Goal: Transaction & Acquisition: Book appointment/travel/reservation

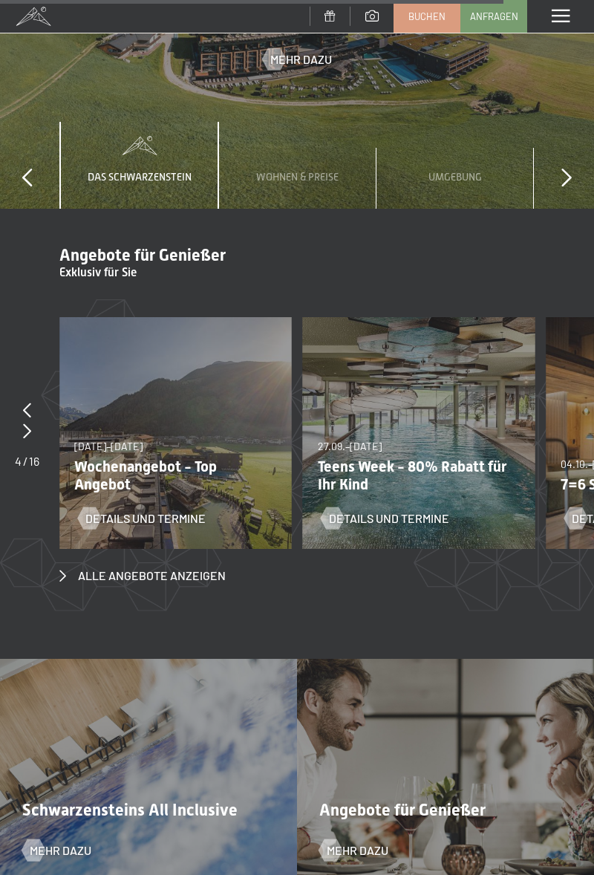
scroll to position [4639, 0]
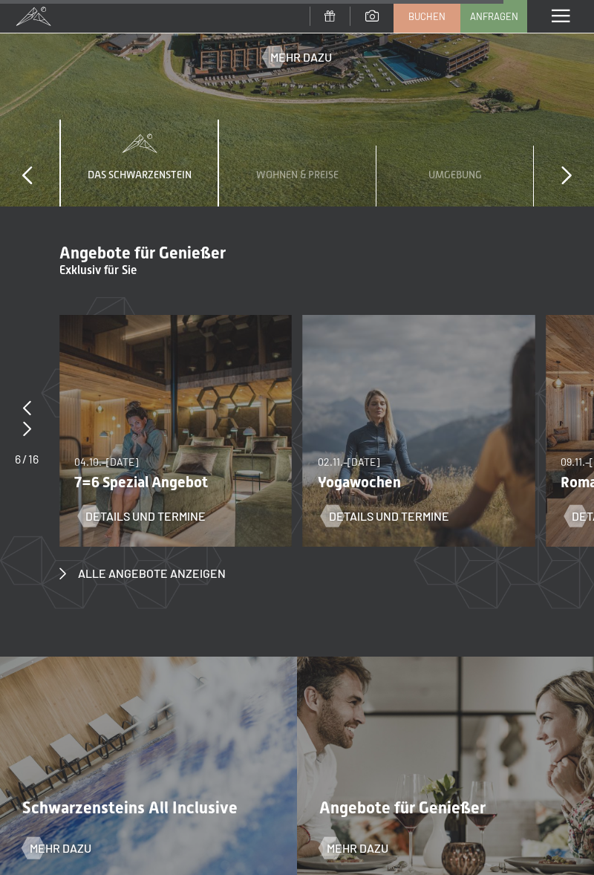
click at [471, 726] on div "Angebote für Genießer Mehr dazu" at bounding box center [445, 768] width 297 height 223
click at [373, 840] on span "Mehr dazu" at bounding box center [358, 848] width 62 height 16
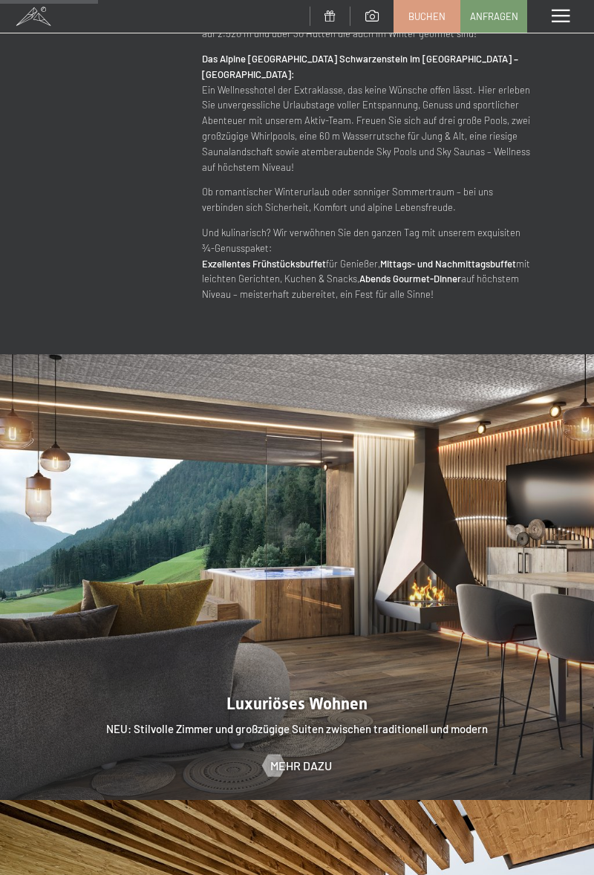
scroll to position [1105, 0]
click at [285, 757] on span "Mehr dazu" at bounding box center [301, 765] width 62 height 16
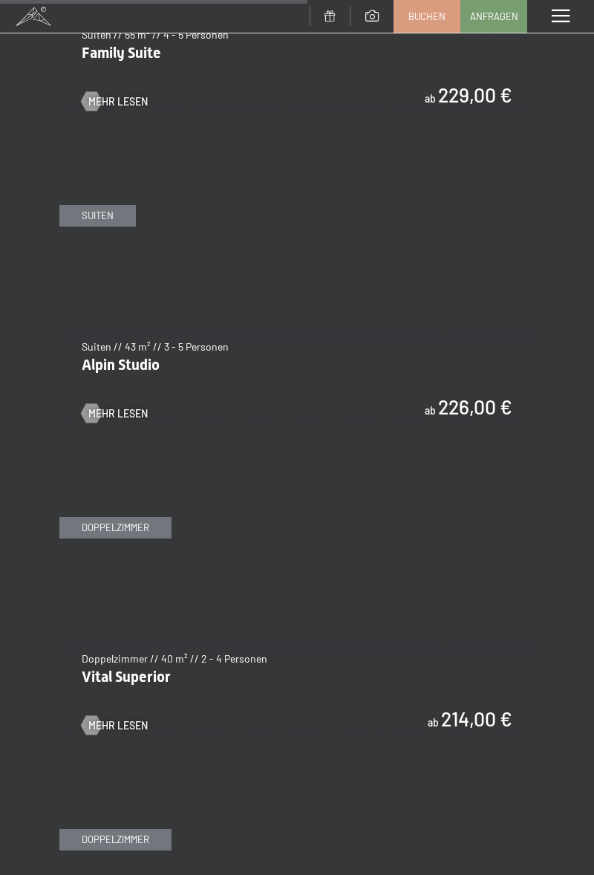
scroll to position [2851, 0]
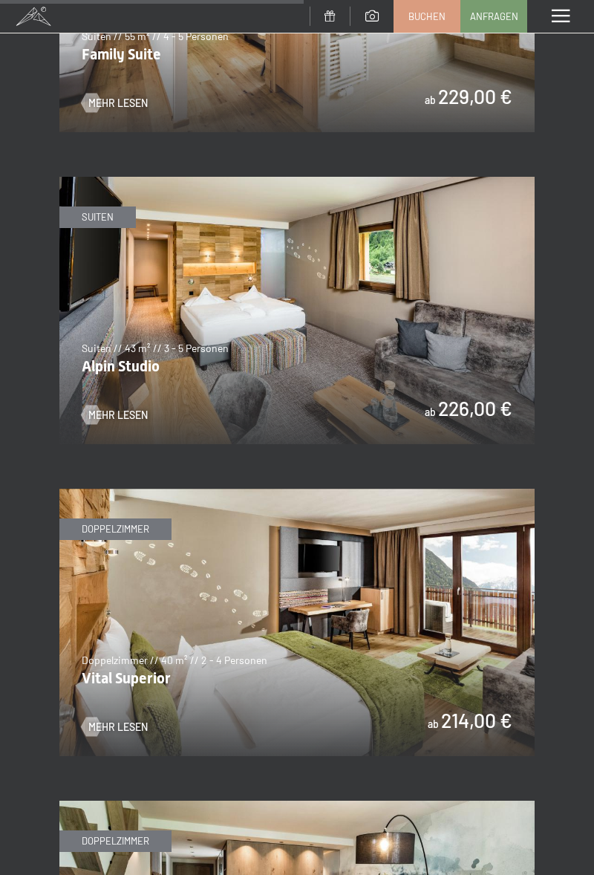
click at [149, 487] on label "Einwilligung Marketing*" at bounding box center [211, 480] width 130 height 15
click at [146, 487] on input "Einwilligung Marketing*" at bounding box center [138, 480] width 15 height 15
checkbox input "false"
click at [107, 720] on span "Mehr Lesen" at bounding box center [117, 727] width 59 height 15
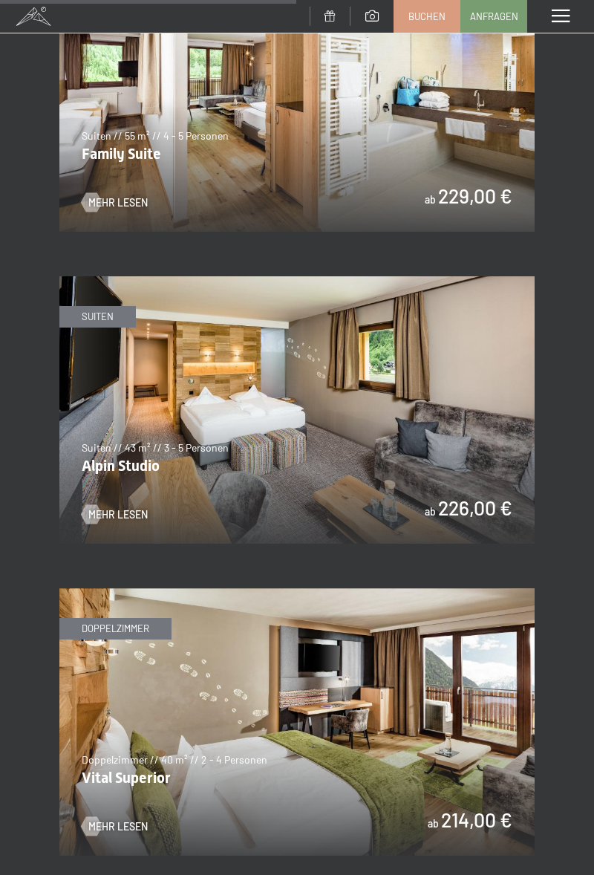
scroll to position [2750, 0]
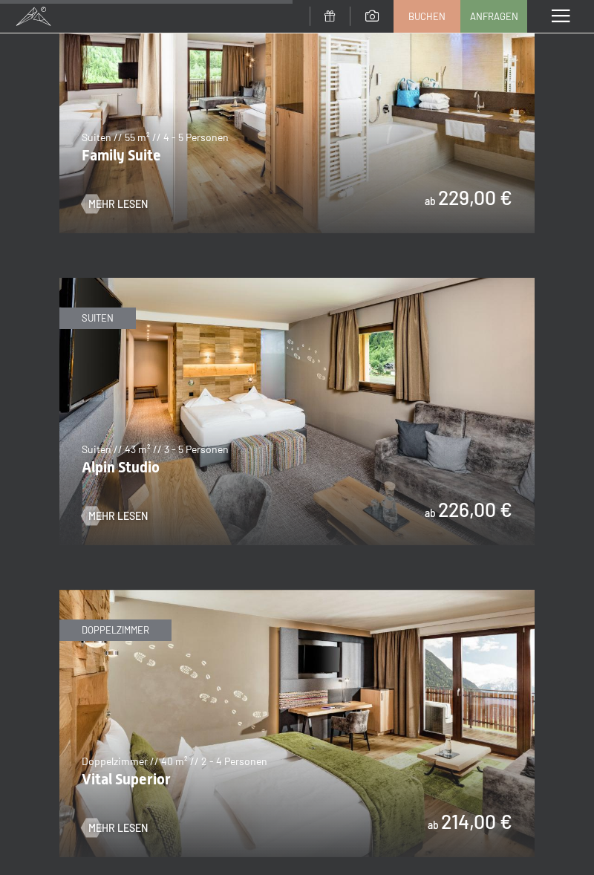
click at [129, 509] on span "Mehr Lesen" at bounding box center [117, 516] width 59 height 15
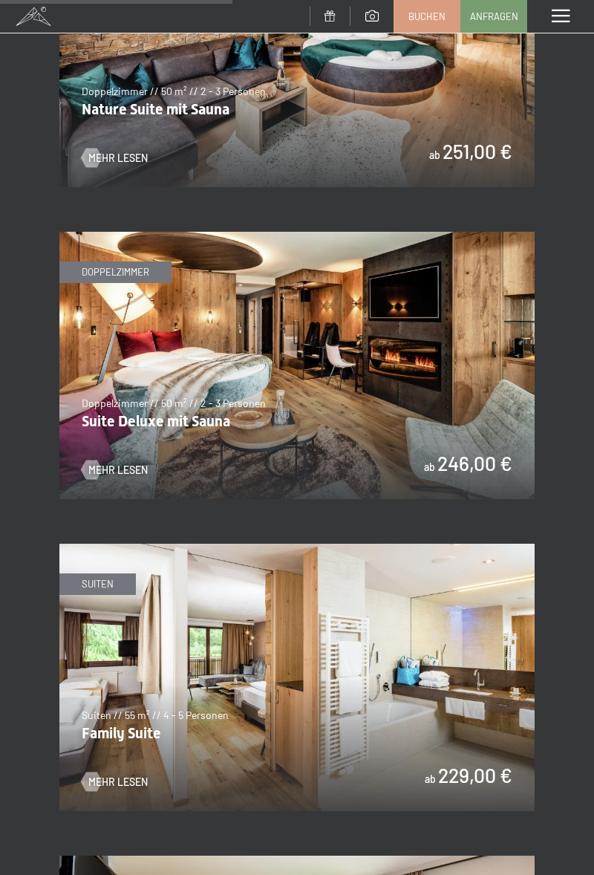
scroll to position [2169, 0]
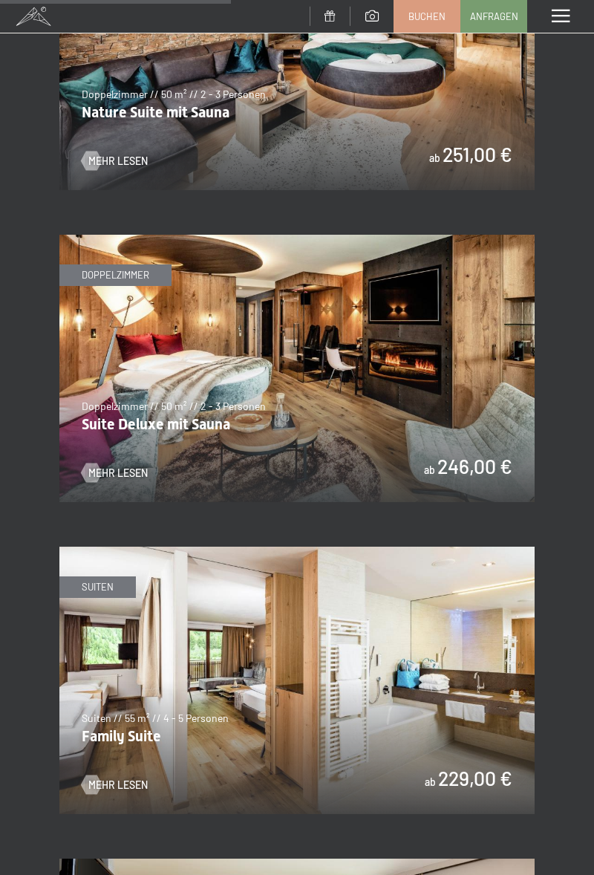
click at [130, 466] on span "Mehr Lesen" at bounding box center [117, 473] width 59 height 15
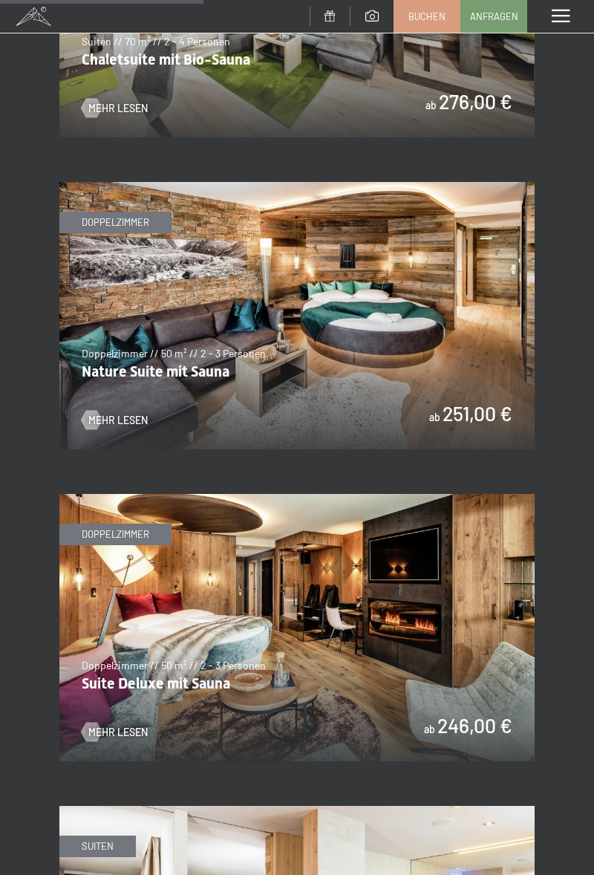
scroll to position [1912, 0]
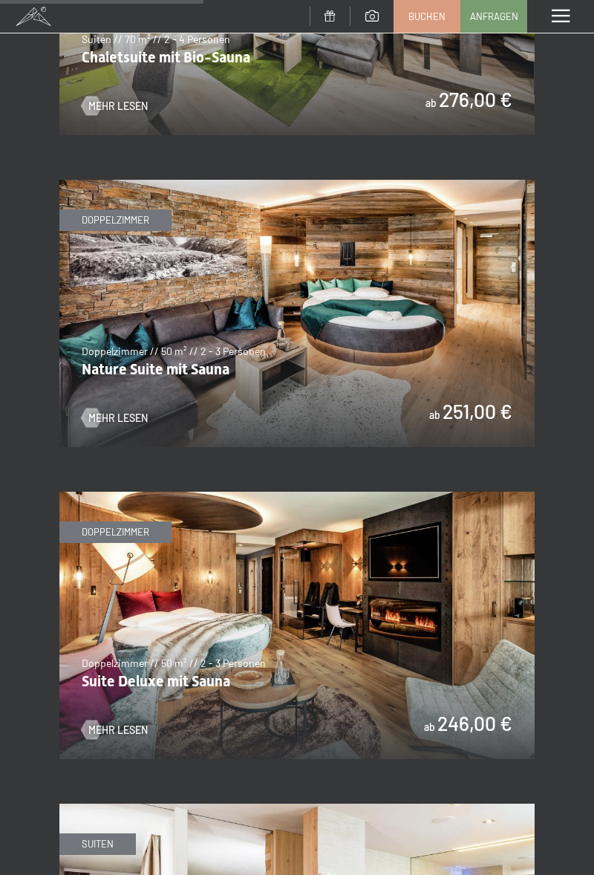
click at [101, 411] on span "Mehr Lesen" at bounding box center [117, 418] width 59 height 15
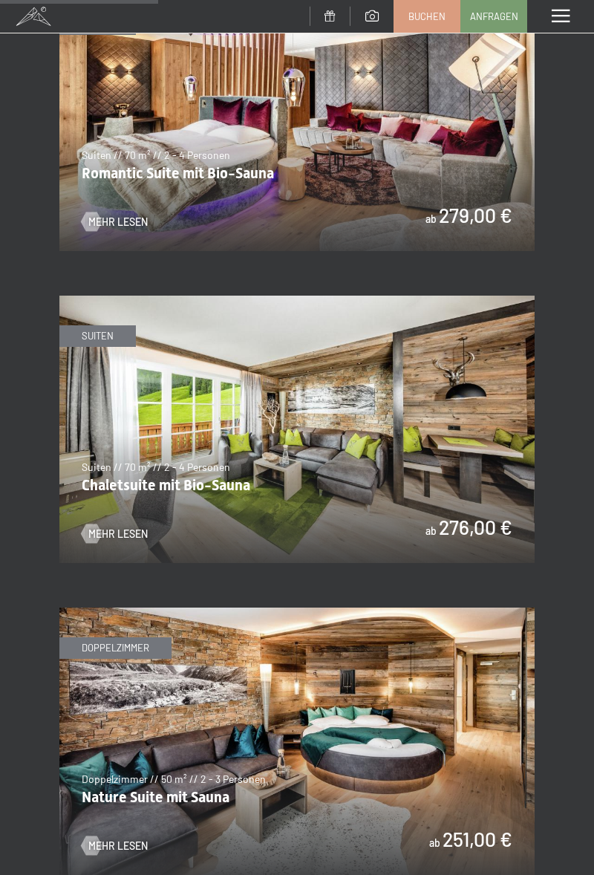
scroll to position [1498, 0]
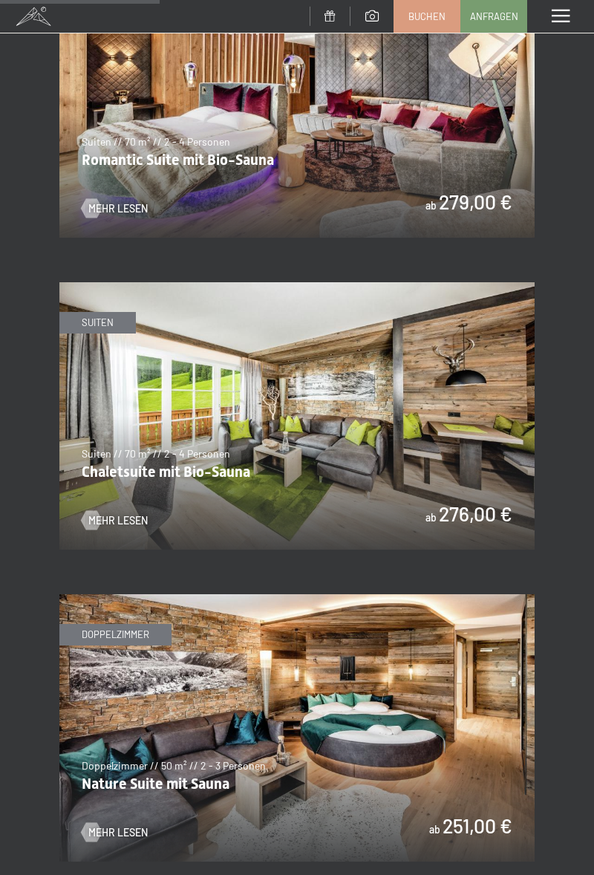
click at [97, 510] on div at bounding box center [91, 519] width 11 height 19
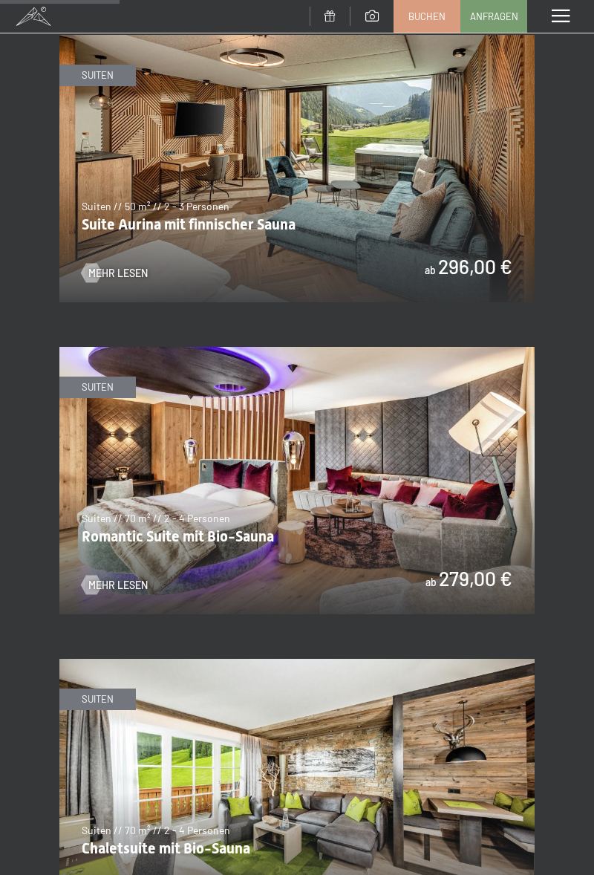
scroll to position [1123, 0]
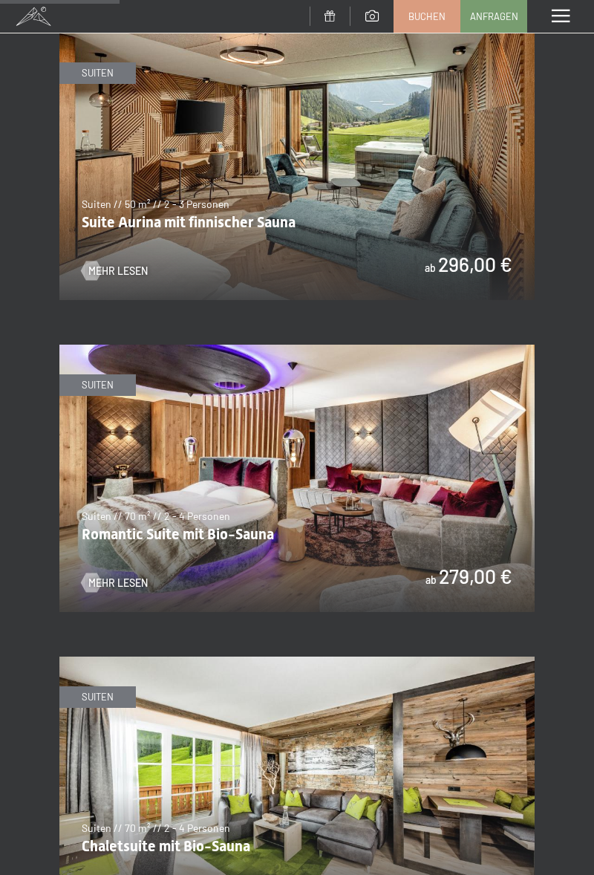
click at [95, 576] on span "Mehr Lesen" at bounding box center [117, 583] width 59 height 15
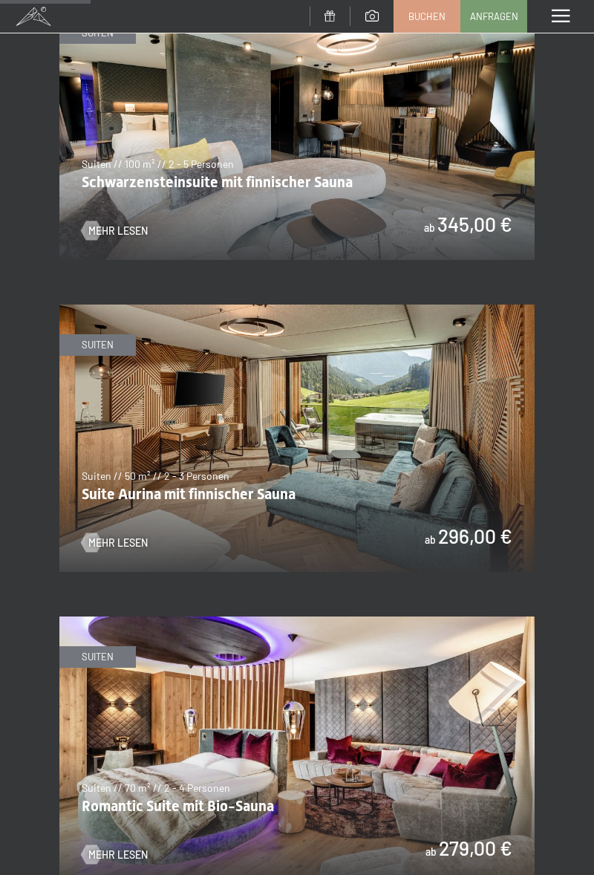
scroll to position [851, 0]
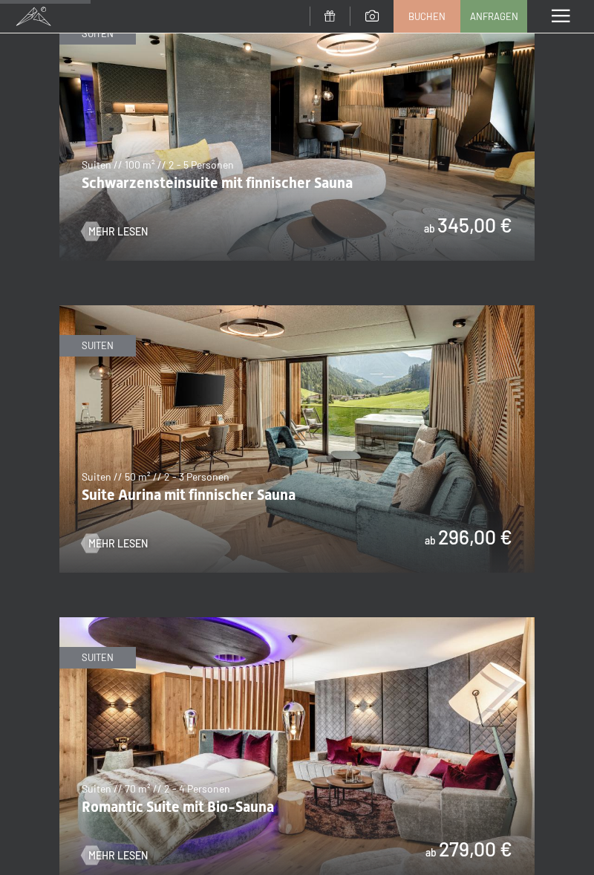
click at [90, 536] on span "Mehr Lesen" at bounding box center [117, 543] width 59 height 15
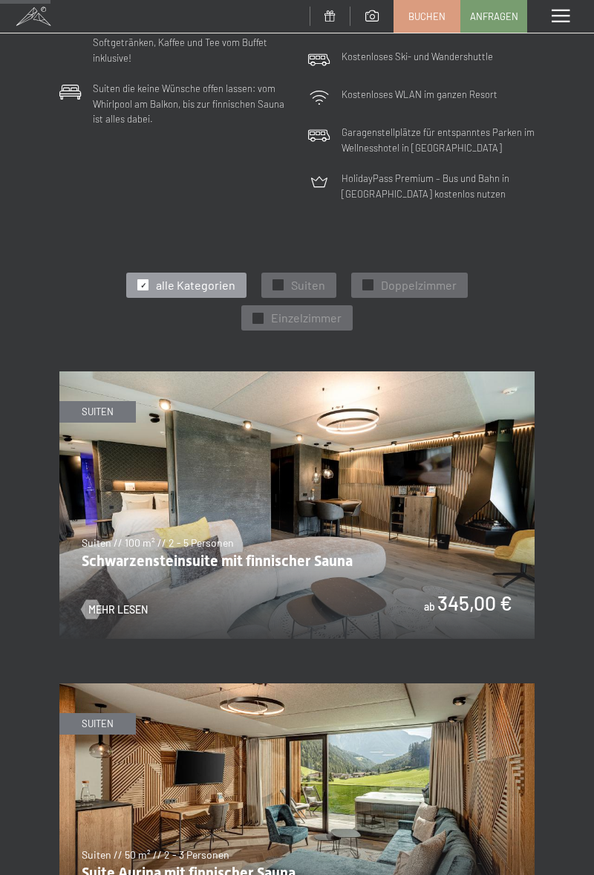
scroll to position [471, 0]
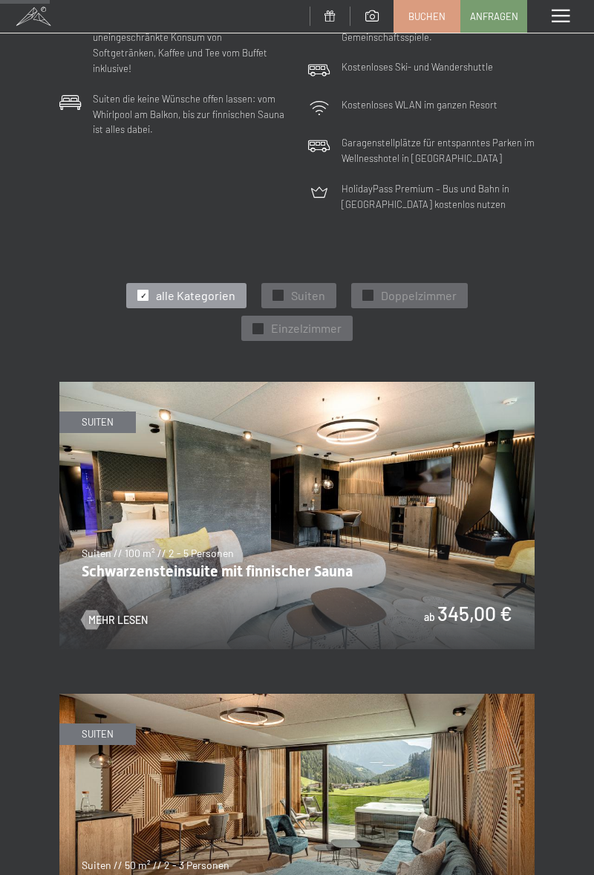
click at [93, 613] on span "Mehr Lesen" at bounding box center [117, 620] width 59 height 15
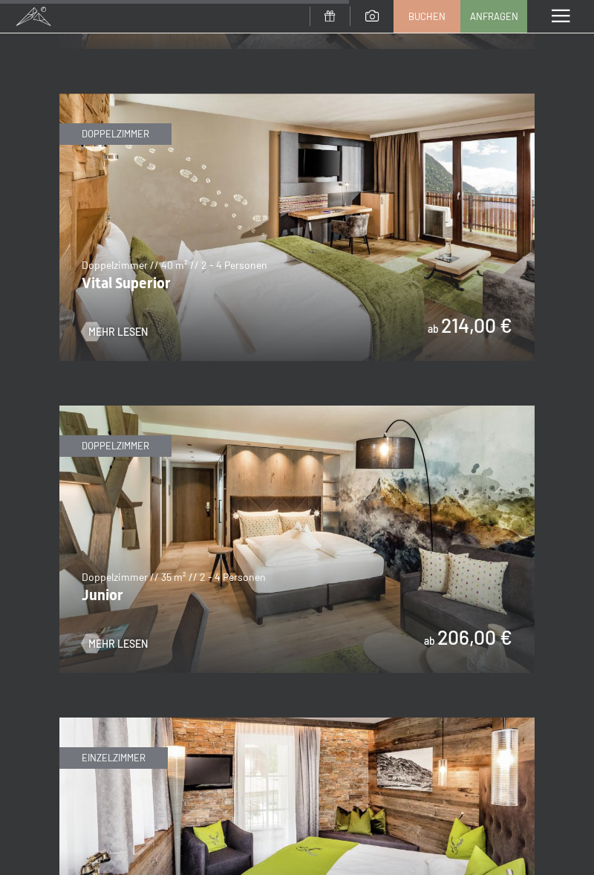
scroll to position [3247, 0]
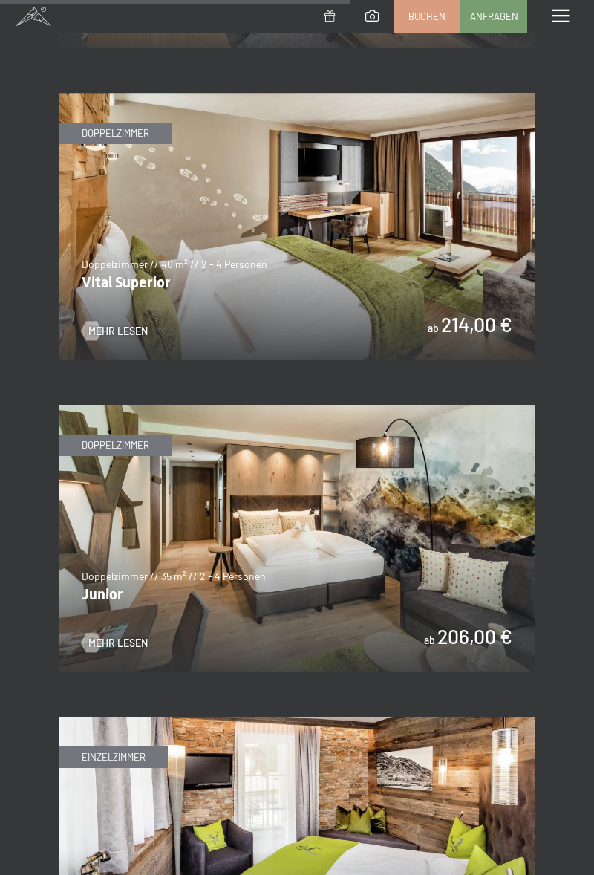
click at [106, 636] on span "Mehr Lesen" at bounding box center [117, 643] width 59 height 15
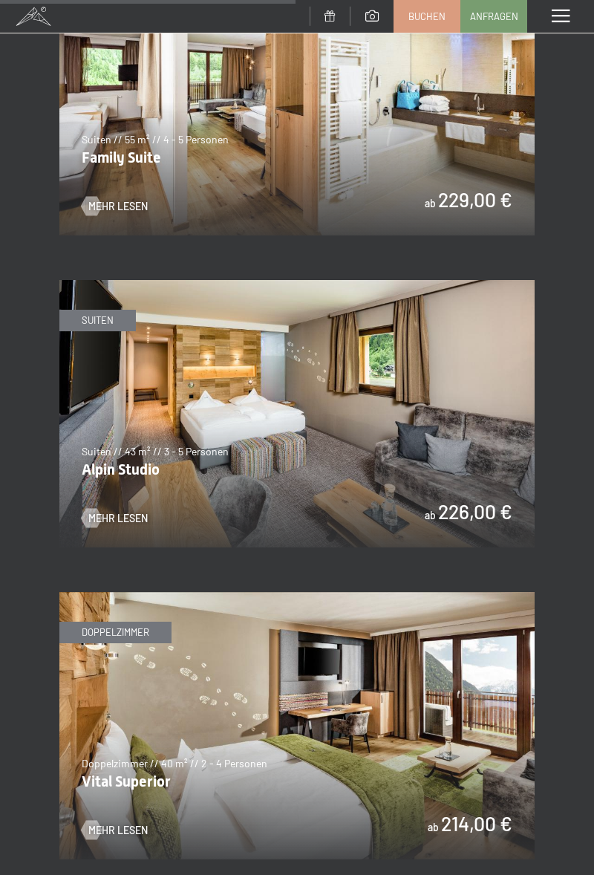
scroll to position [2773, 0]
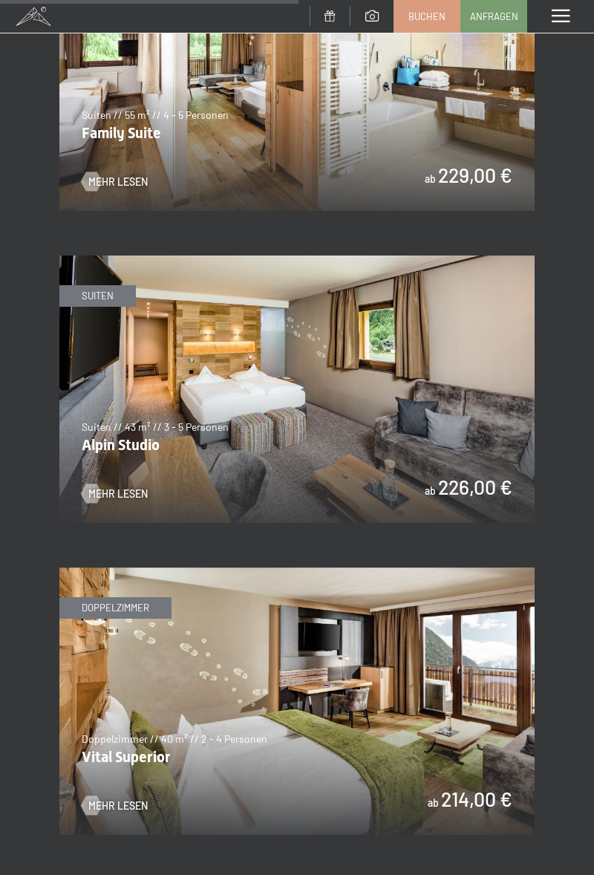
click at [97, 796] on div at bounding box center [91, 805] width 11 height 19
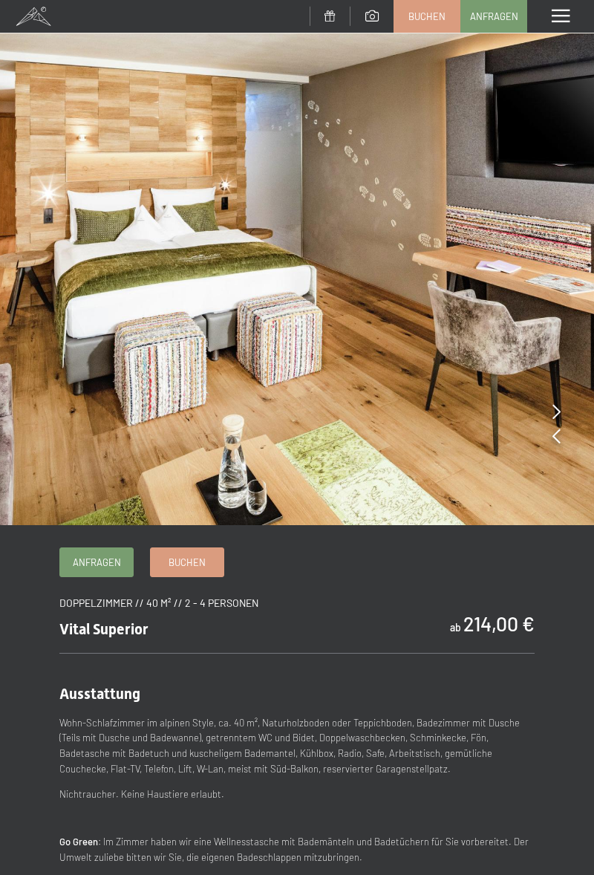
click at [568, 406] on img at bounding box center [297, 262] width 594 height 525
click at [565, 417] on img at bounding box center [297, 262] width 594 height 525
click at [563, 438] on img at bounding box center [297, 262] width 594 height 525
click at [555, 418] on icon at bounding box center [557, 411] width 8 height 15
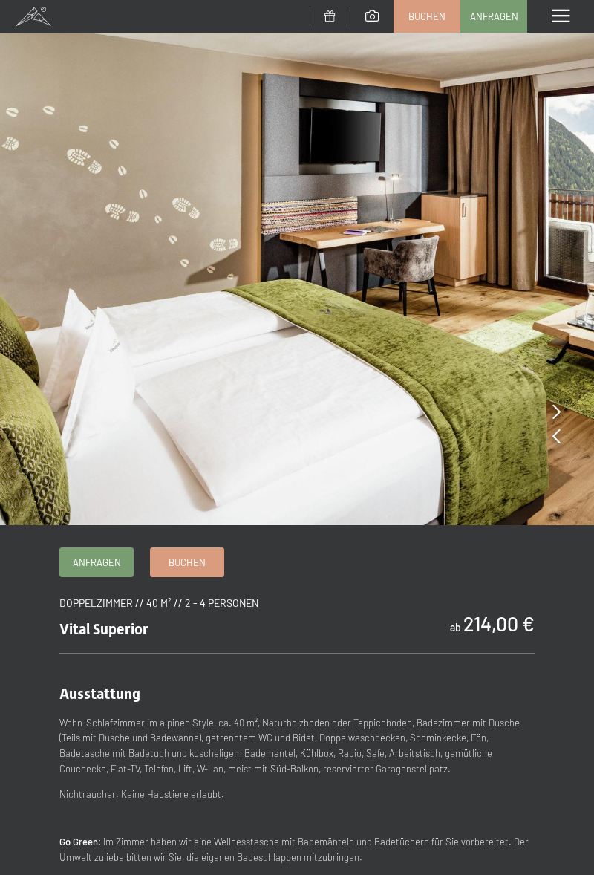
click at [548, 428] on img at bounding box center [297, 262] width 594 height 525
click at [550, 411] on img at bounding box center [297, 262] width 594 height 525
click at [594, 417] on img at bounding box center [297, 262] width 594 height 525
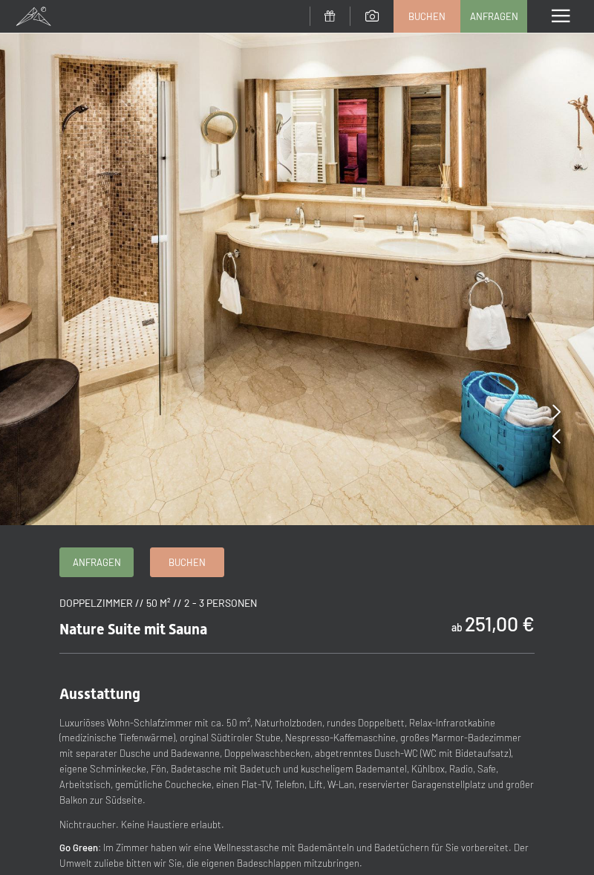
click at [562, 406] on img at bounding box center [297, 262] width 594 height 525
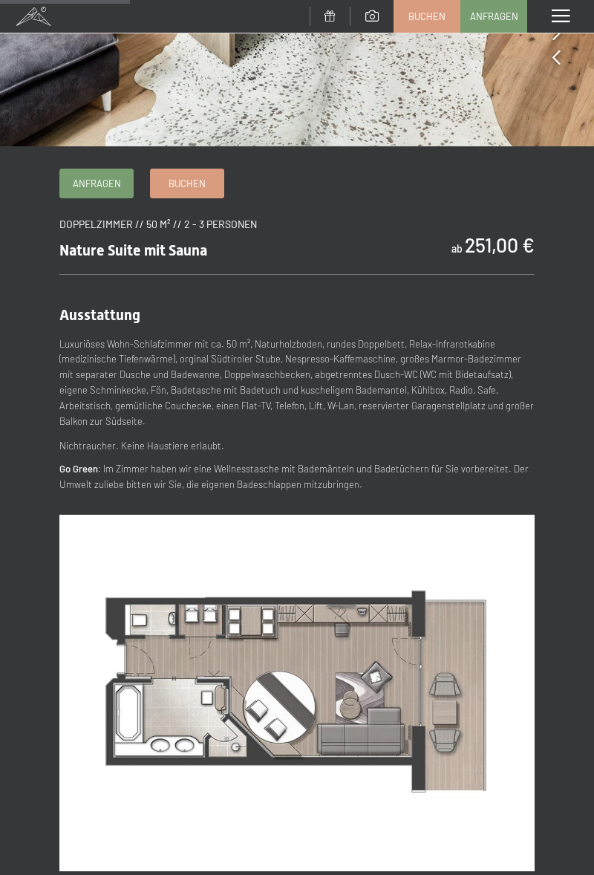
scroll to position [368, 0]
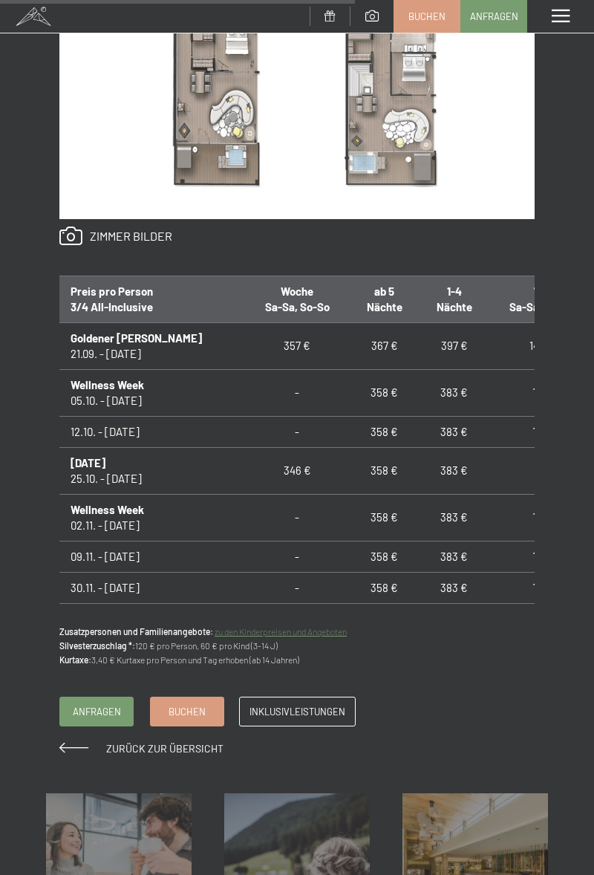
scroll to position [1034, 0]
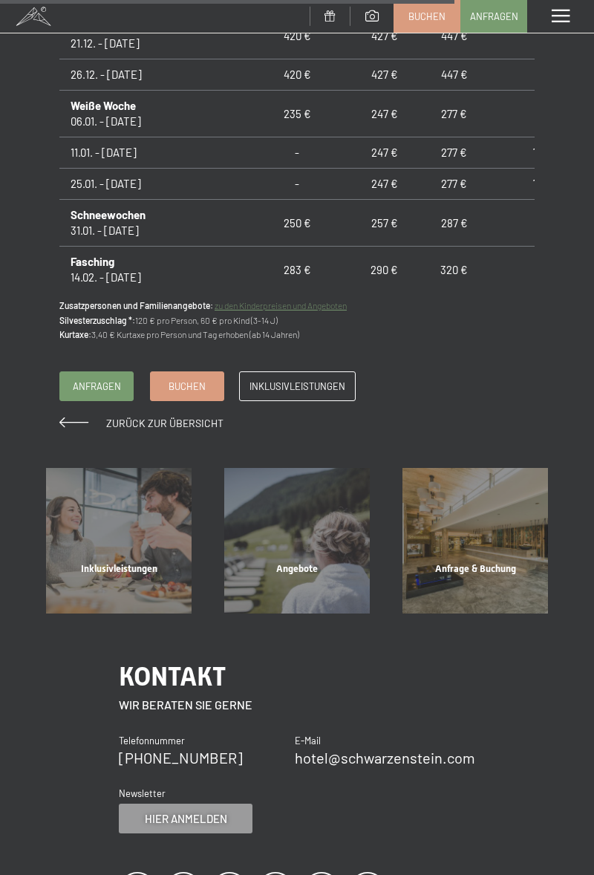
scroll to position [1386, 0]
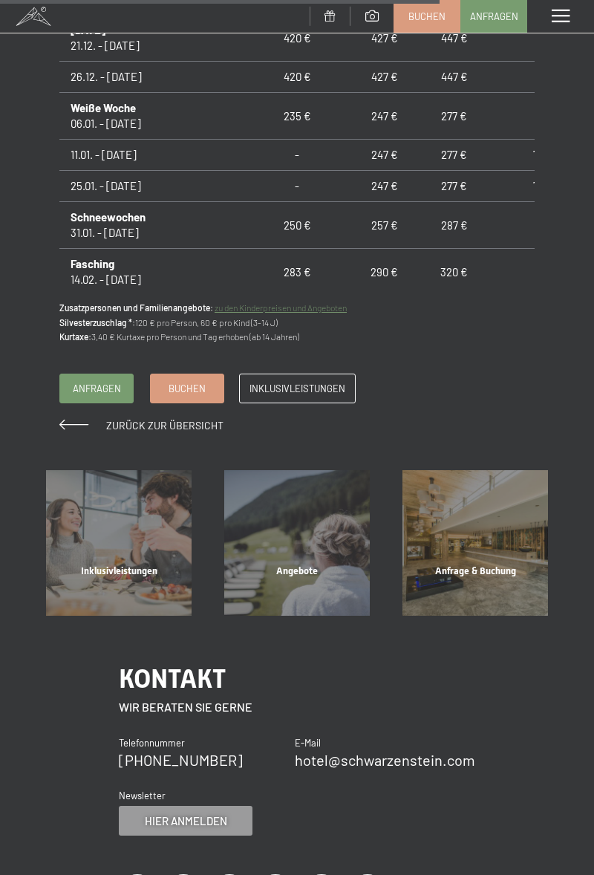
click at [308, 553] on div "Angebote Mehr erfahren" at bounding box center [297, 543] width 178 height 146
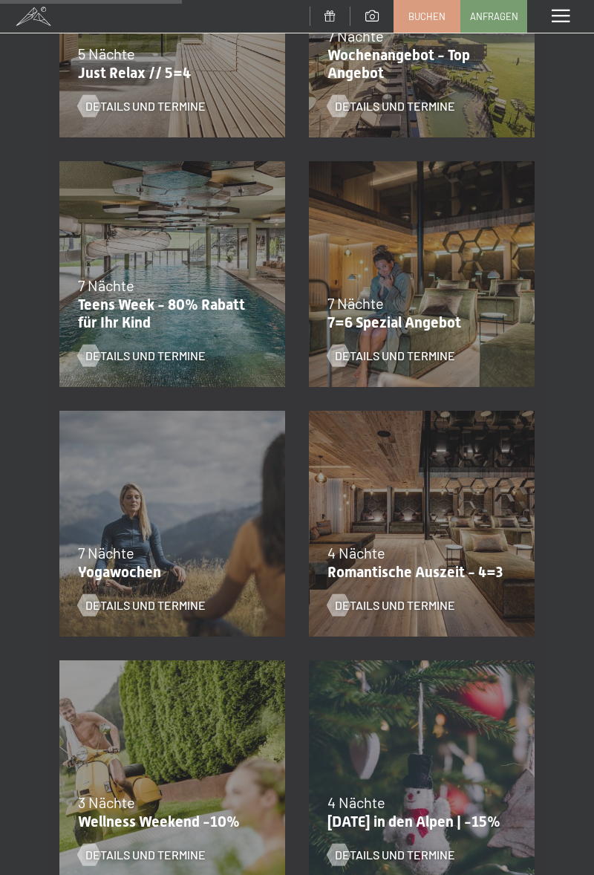
scroll to position [690, 0]
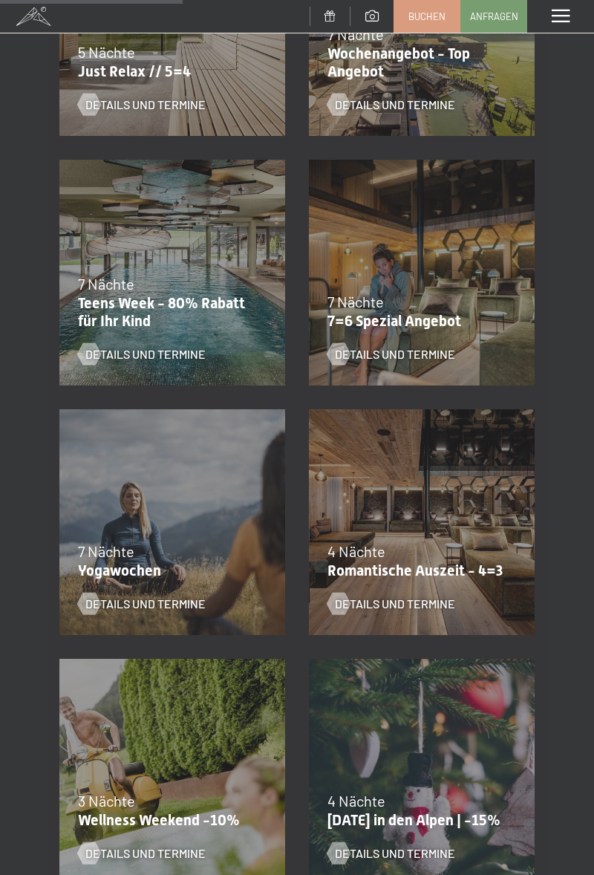
click at [406, 854] on span "Details und Termine" at bounding box center [395, 853] width 120 height 16
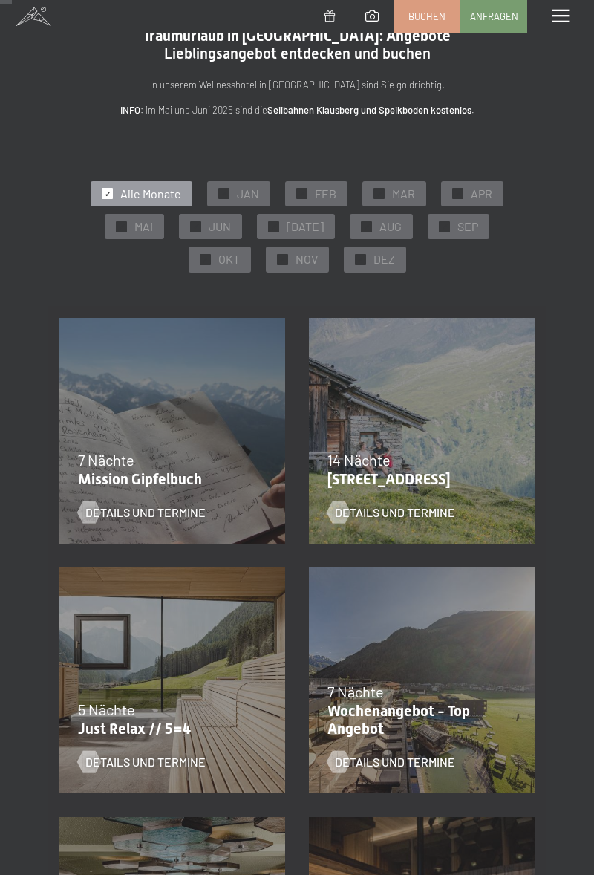
scroll to position [0, 0]
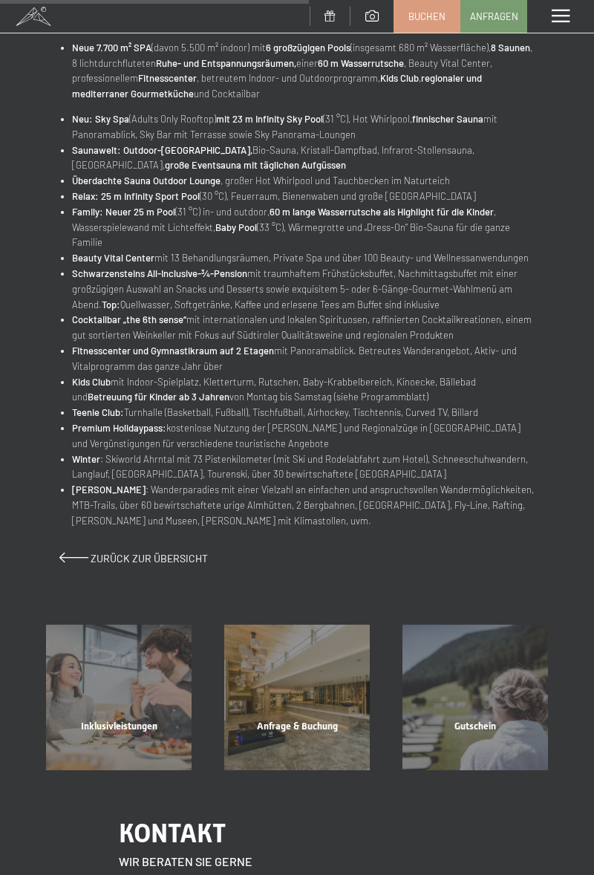
scroll to position [617, 0]
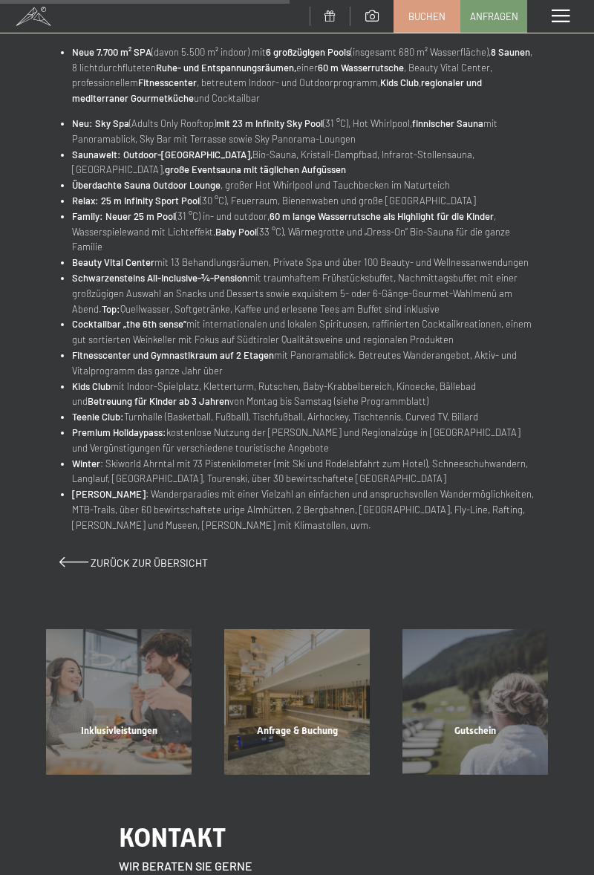
click at [102, 559] on span "Zurück zur Übersicht" at bounding box center [149, 562] width 117 height 13
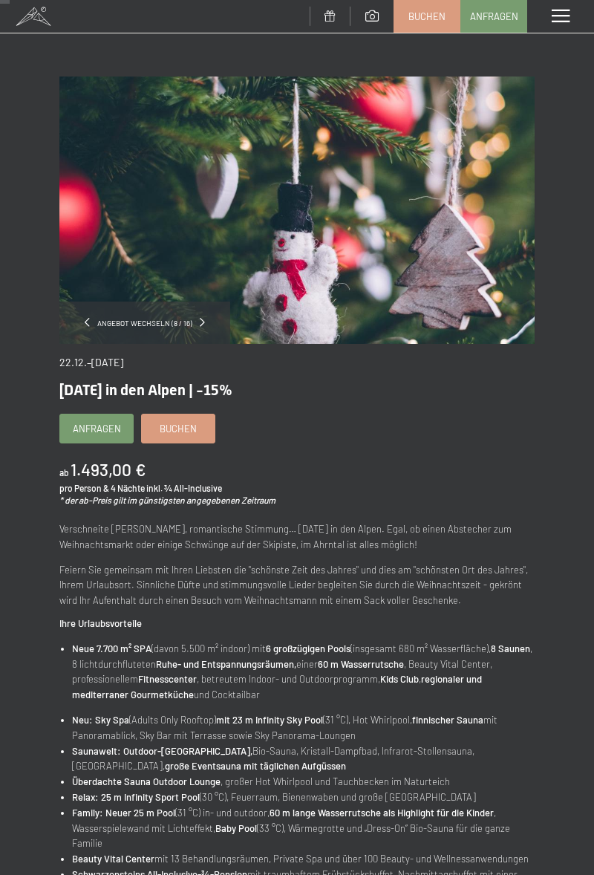
scroll to position [0, 0]
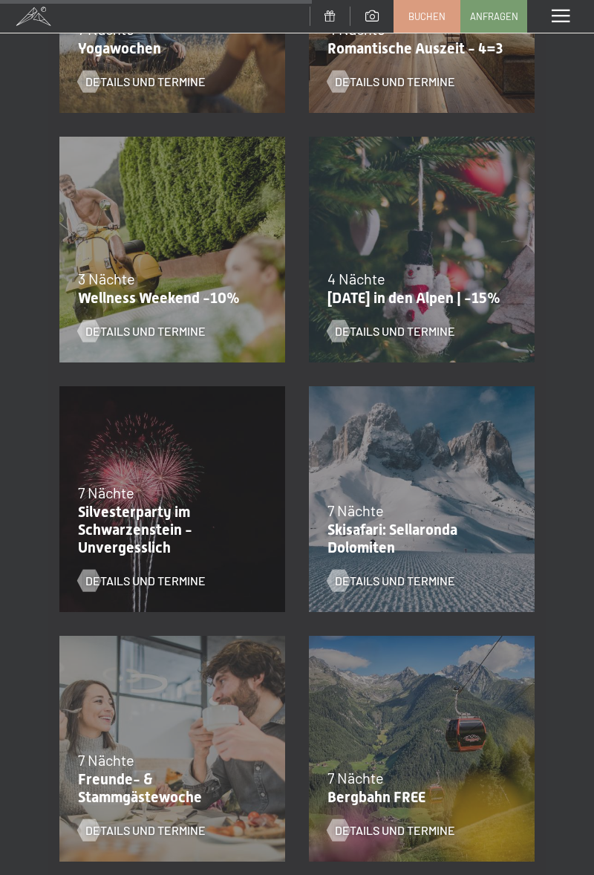
scroll to position [1214, 0]
